Goal: Navigation & Orientation: Find specific page/section

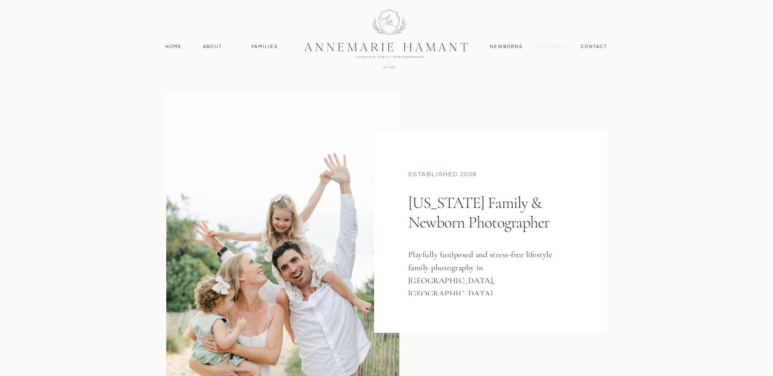
click at [560, 44] on nav "MAternity" at bounding box center [552, 46] width 31 height 7
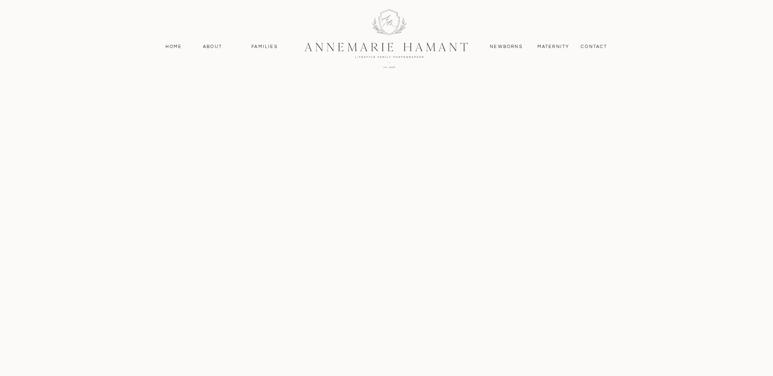
scroll to position [1833, 0]
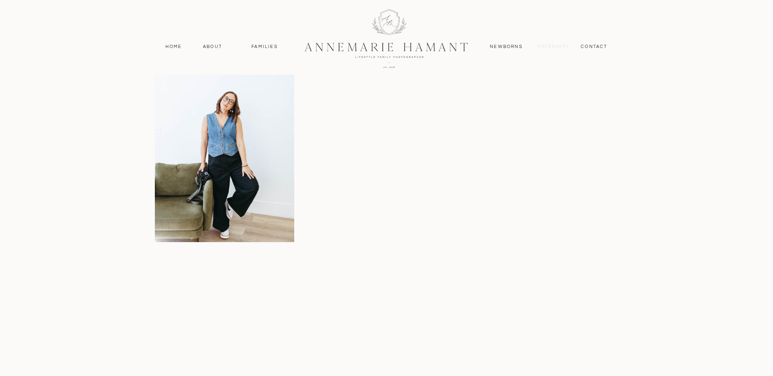
click at [551, 47] on nav "MAternity" at bounding box center [552, 46] width 31 height 7
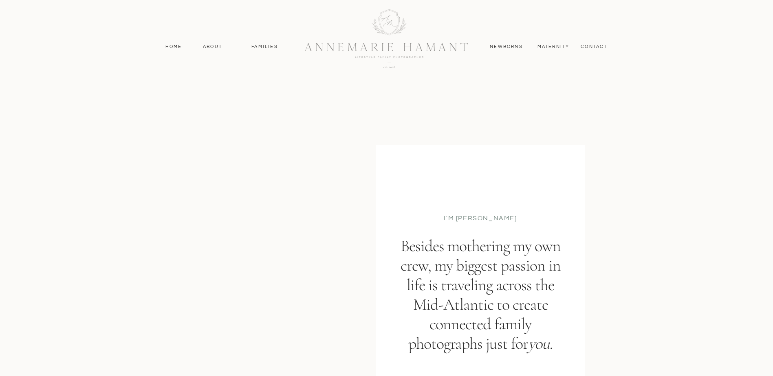
scroll to position [1833, 0]
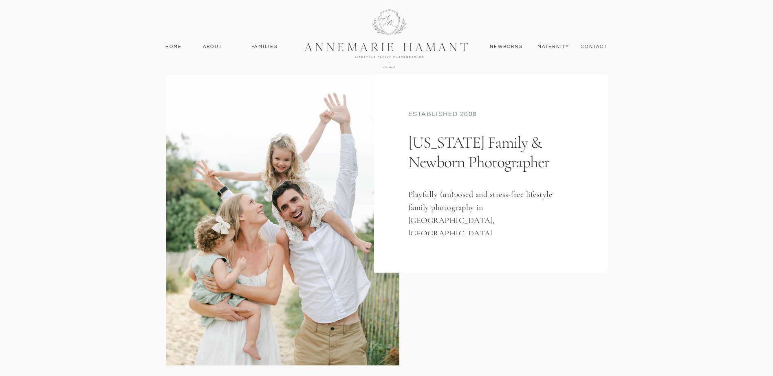
scroll to position [81, 0]
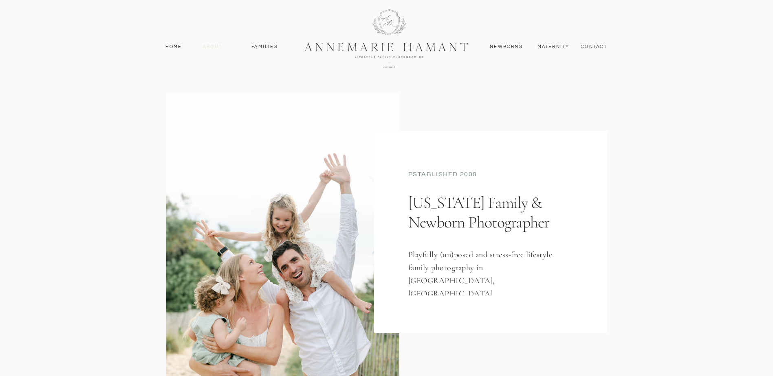
click at [204, 47] on nav "About" at bounding box center [213, 46] width 24 height 7
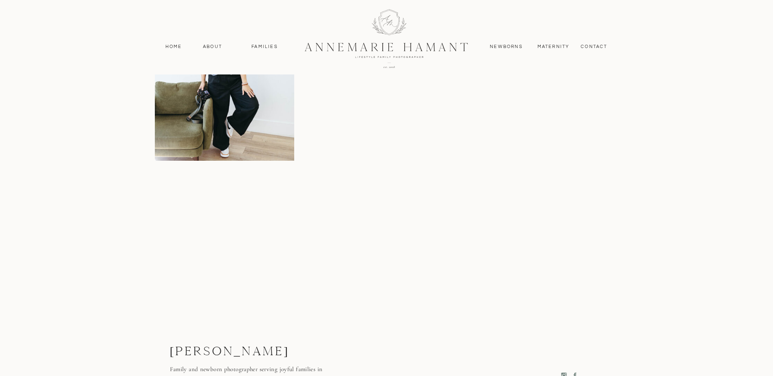
scroll to position [1955, 0]
